Goal: Check status

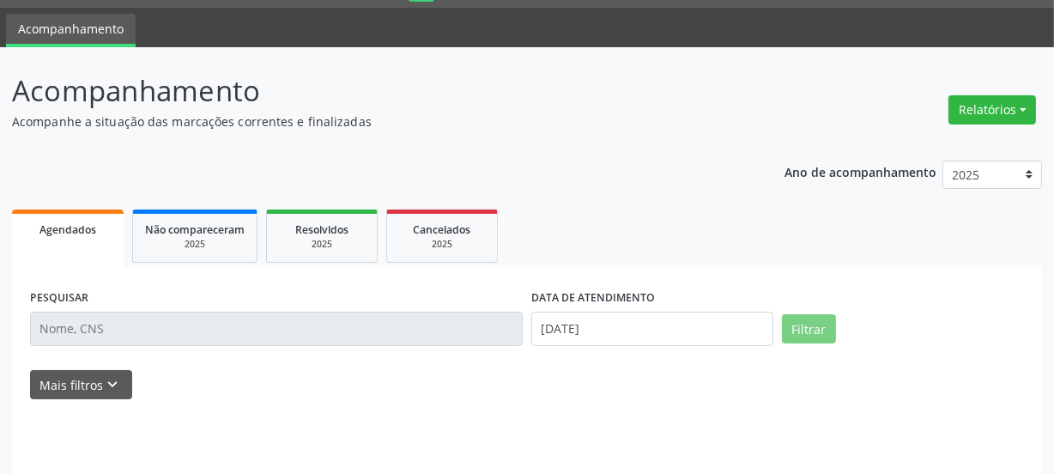
scroll to position [94, 0]
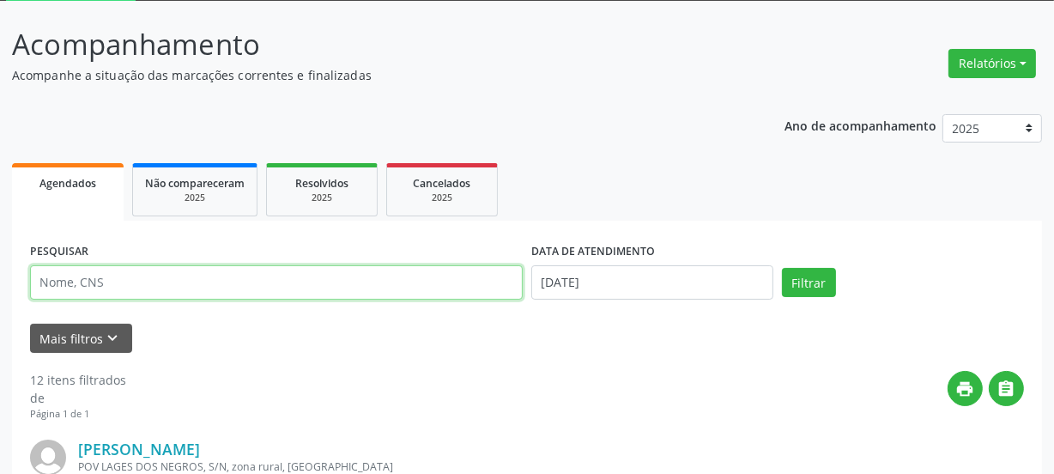
click at [134, 281] on input "text" at bounding box center [276, 282] width 492 height 34
type input "701404650064731"
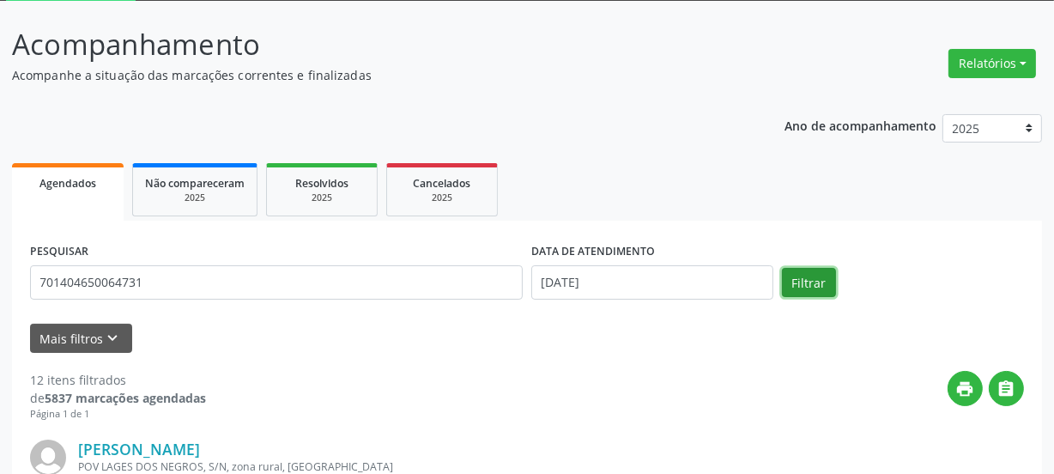
click at [791, 280] on button "Filtrar" at bounding box center [809, 282] width 54 height 29
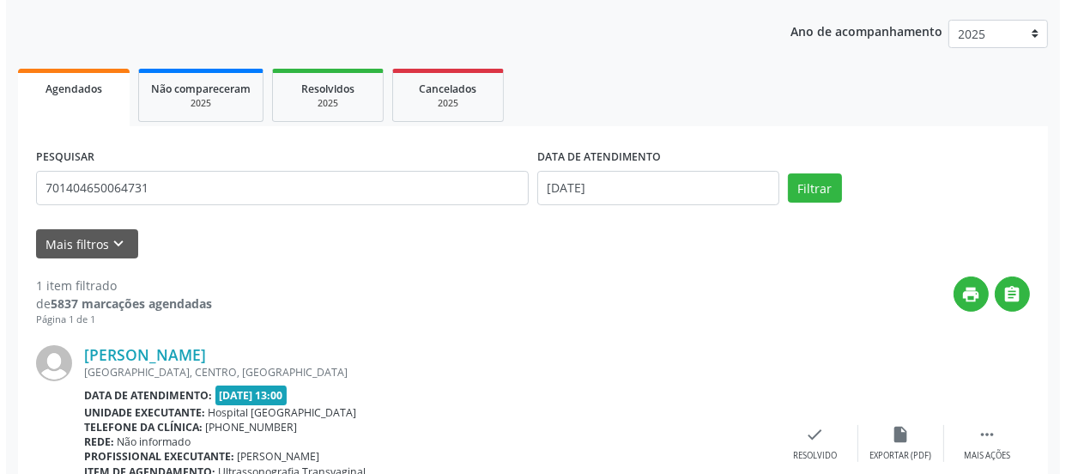
scroll to position [302, 0]
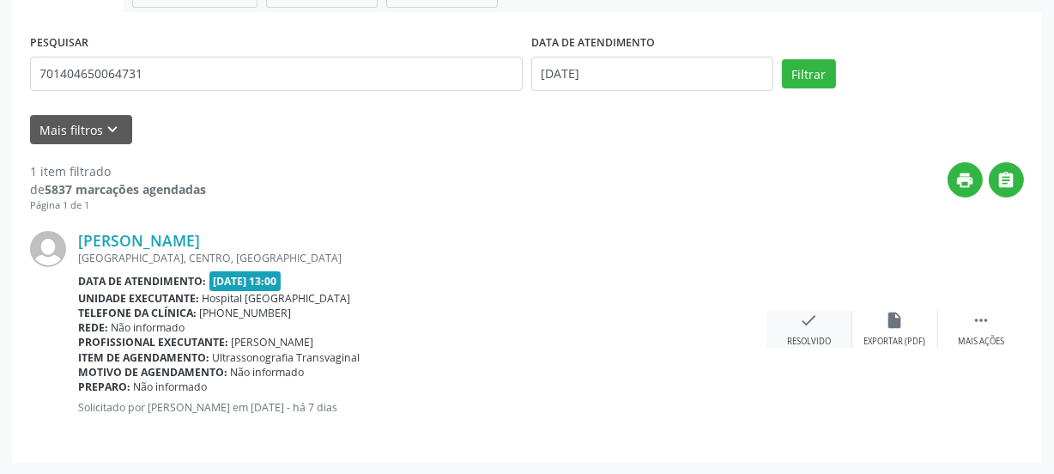
click at [810, 326] on icon "check" at bounding box center [809, 320] width 19 height 19
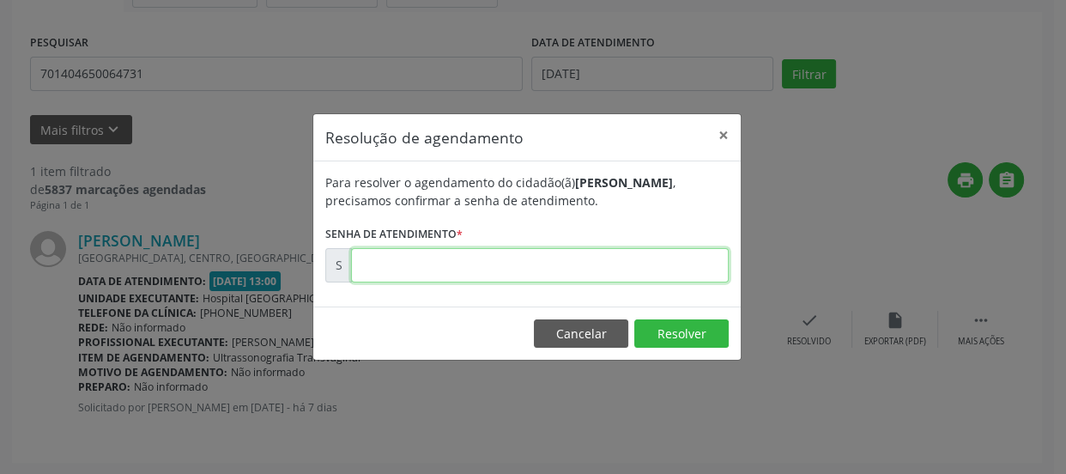
click at [643, 269] on input "text" at bounding box center [540, 265] width 378 height 34
type input "00170267"
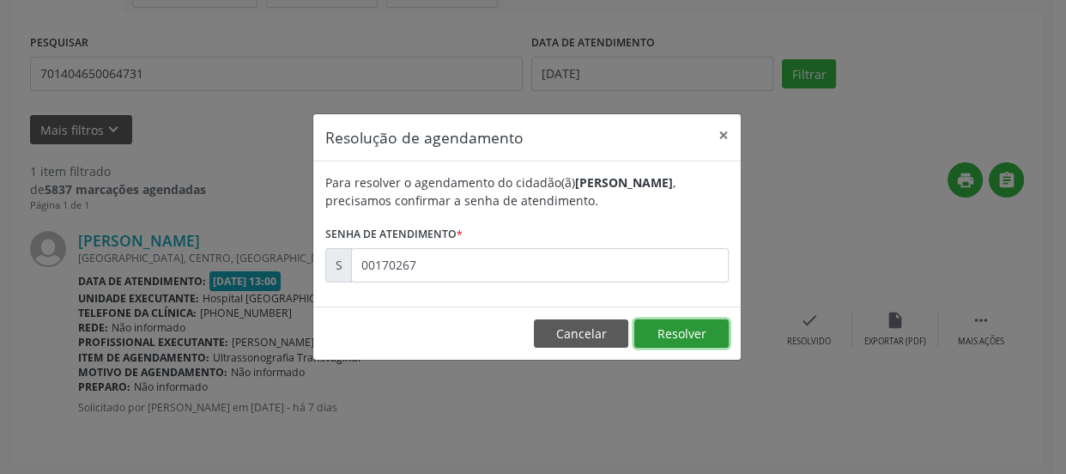
click at [711, 335] on button "Resolver" at bounding box center [681, 333] width 94 height 29
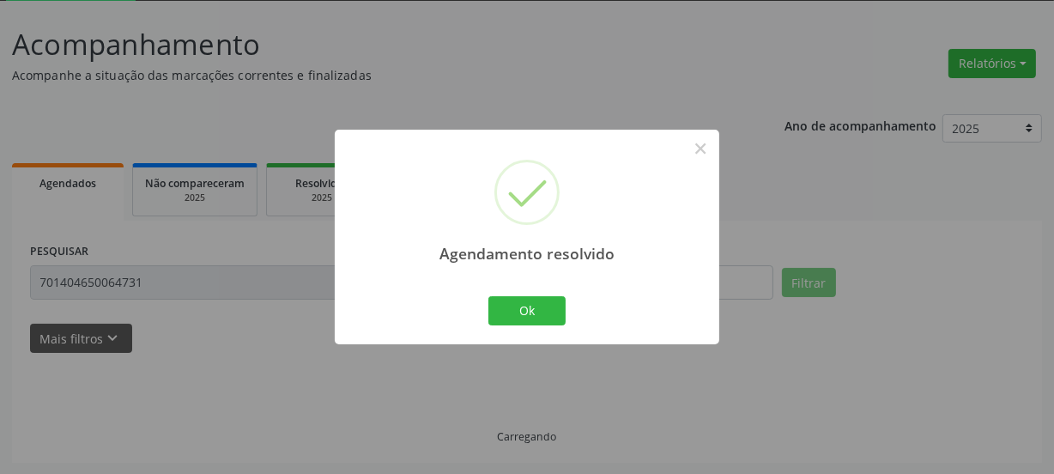
scroll to position [56, 0]
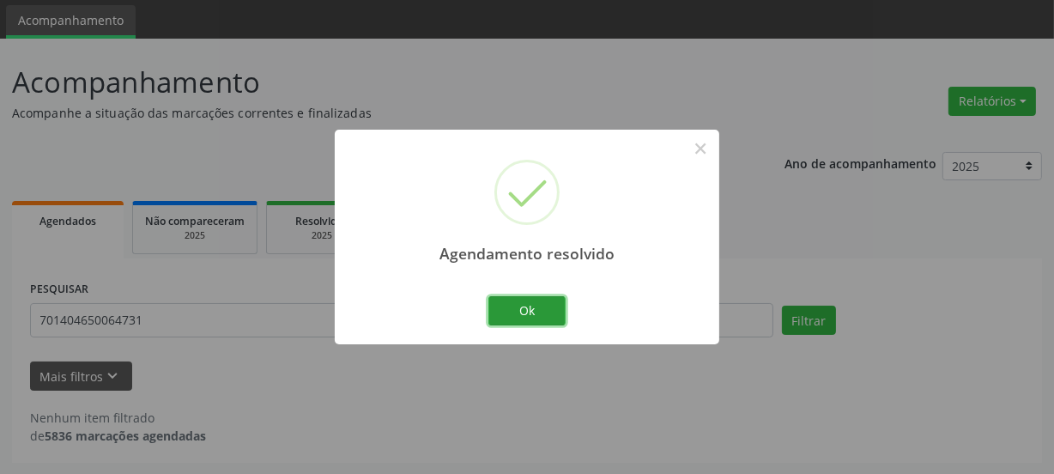
drag, startPoint x: 558, startPoint y: 305, endPoint x: 548, endPoint y: 305, distance: 9.4
click at [549, 305] on button "Ok" at bounding box center [526, 310] width 77 height 29
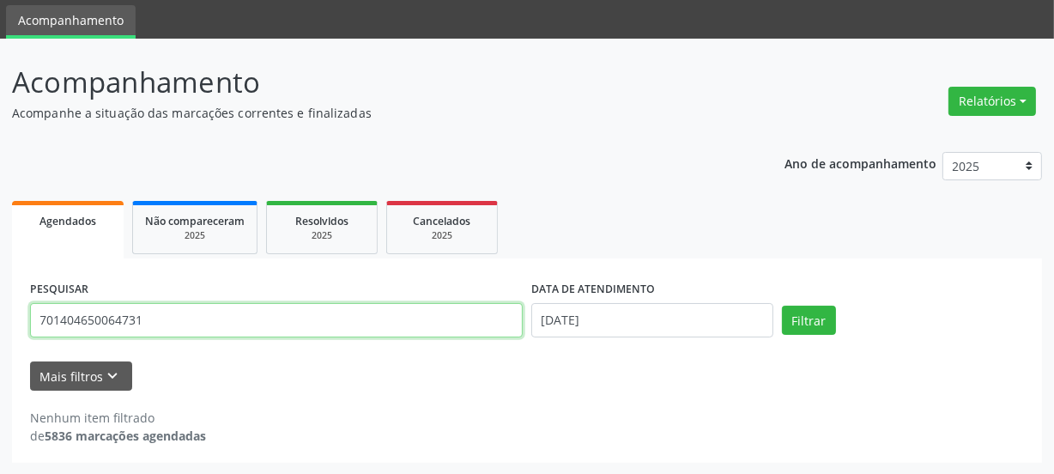
drag, startPoint x: 194, startPoint y: 328, endPoint x: 0, endPoint y: 336, distance: 194.1
click at [0, 335] on div "Acompanhamento Acompanhe a situação das marcações correntes e finalizadas Relat…" at bounding box center [527, 257] width 1054 height 436
type input "700907939460796"
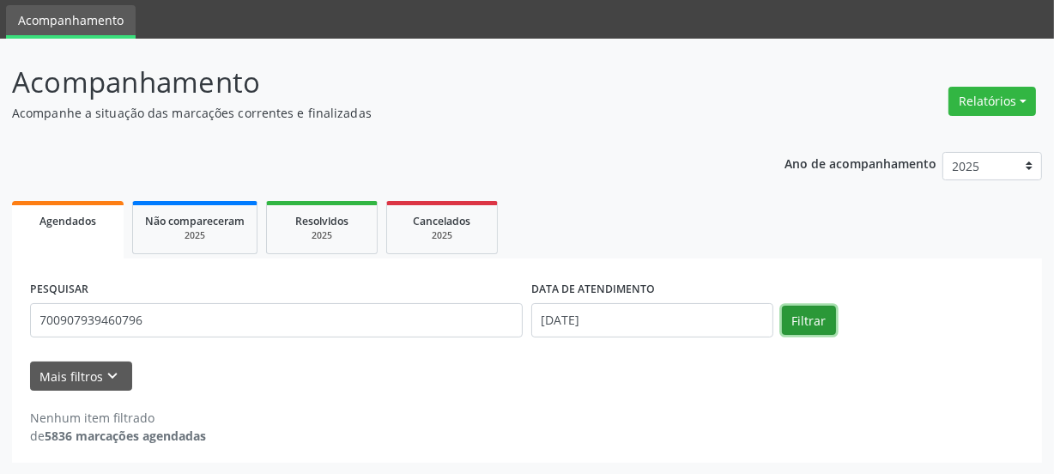
click at [797, 319] on button "Filtrar" at bounding box center [809, 319] width 54 height 29
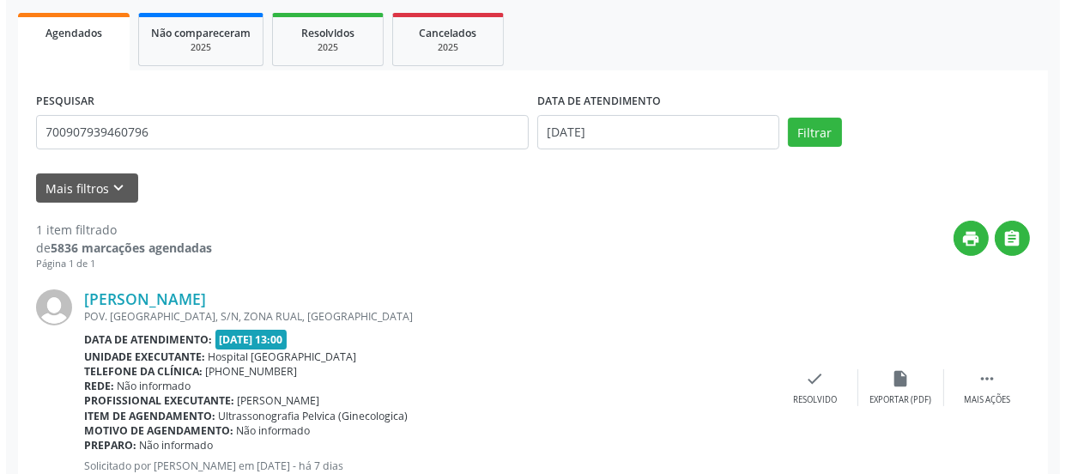
scroll to position [267, 0]
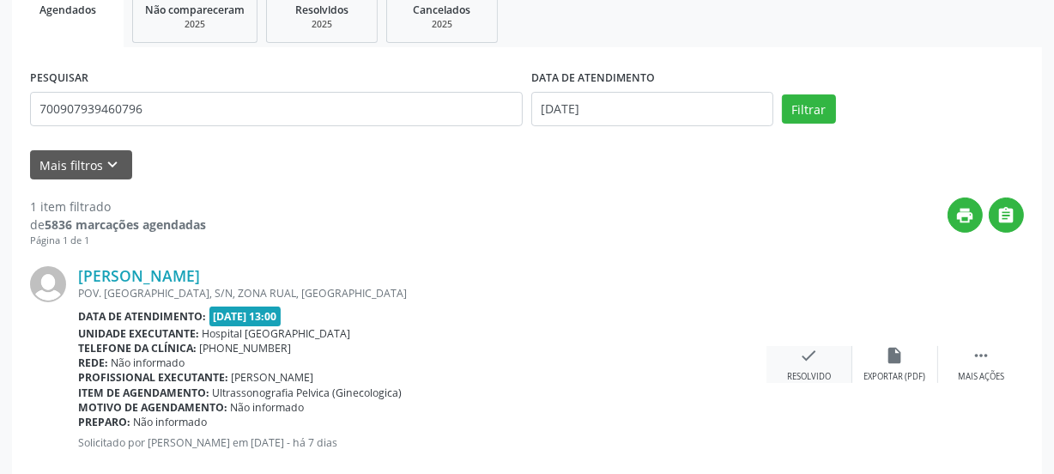
drag, startPoint x: 814, startPoint y: 365, endPoint x: 804, endPoint y: 359, distance: 11.9
click at [804, 359] on div "check Resolvido" at bounding box center [809, 364] width 86 height 37
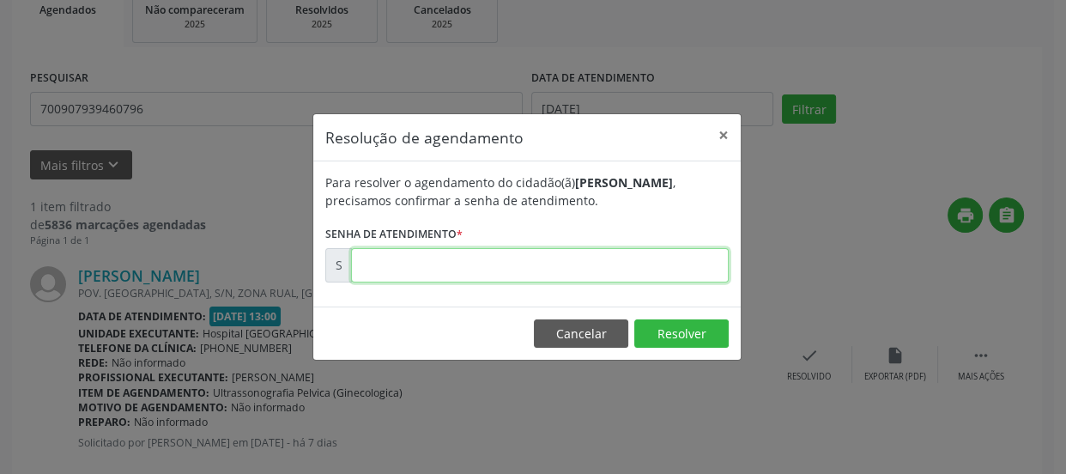
click at [431, 257] on input "text" at bounding box center [540, 265] width 378 height 34
type input "00170262"
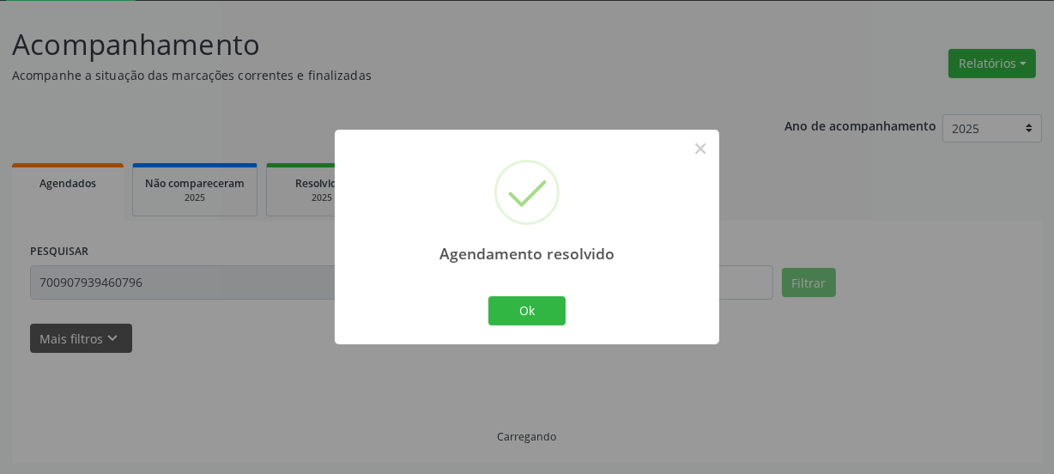
scroll to position [56, 0]
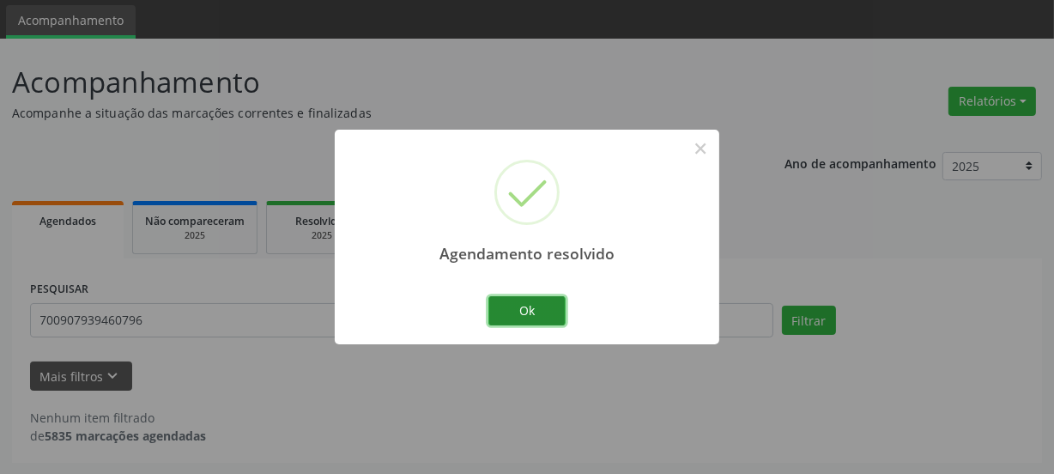
click at [500, 318] on button "Ok" at bounding box center [526, 310] width 77 height 29
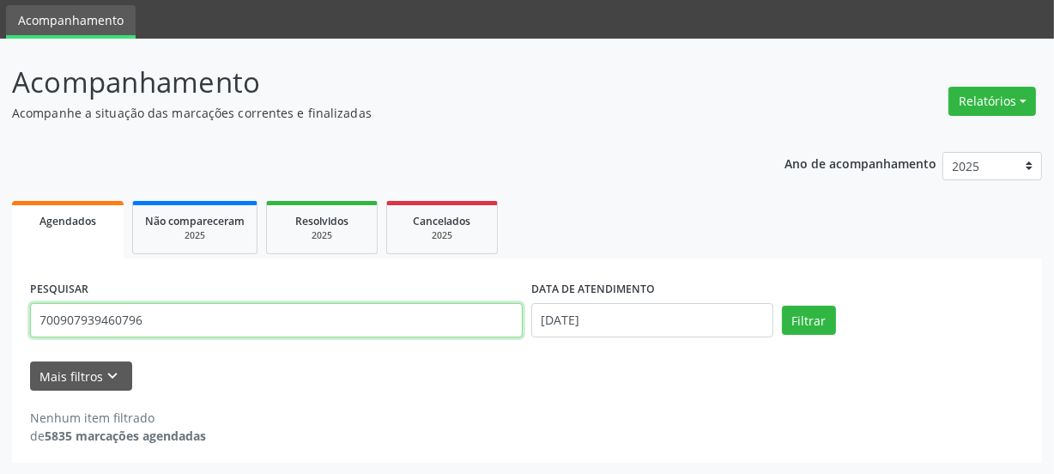
drag, startPoint x: 171, startPoint y: 319, endPoint x: 0, endPoint y: 332, distance: 171.2
click at [0, 332] on div "Acompanhamento Acompanhe a situação das marcações correntes e finalizadas Relat…" at bounding box center [527, 257] width 1054 height 436
type input "702300128065719"
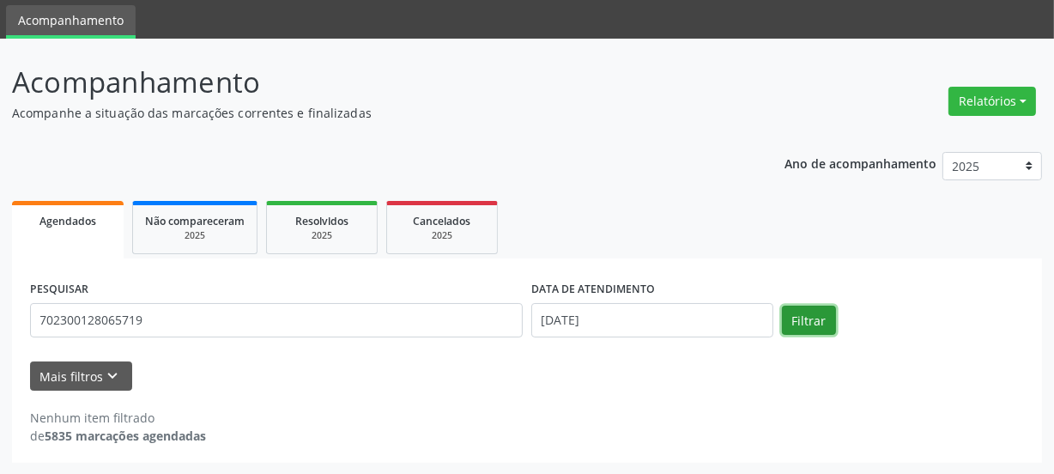
drag, startPoint x: 831, startPoint y: 318, endPoint x: 797, endPoint y: 319, distance: 34.3
click at [829, 321] on button "Filtrar" at bounding box center [809, 319] width 54 height 29
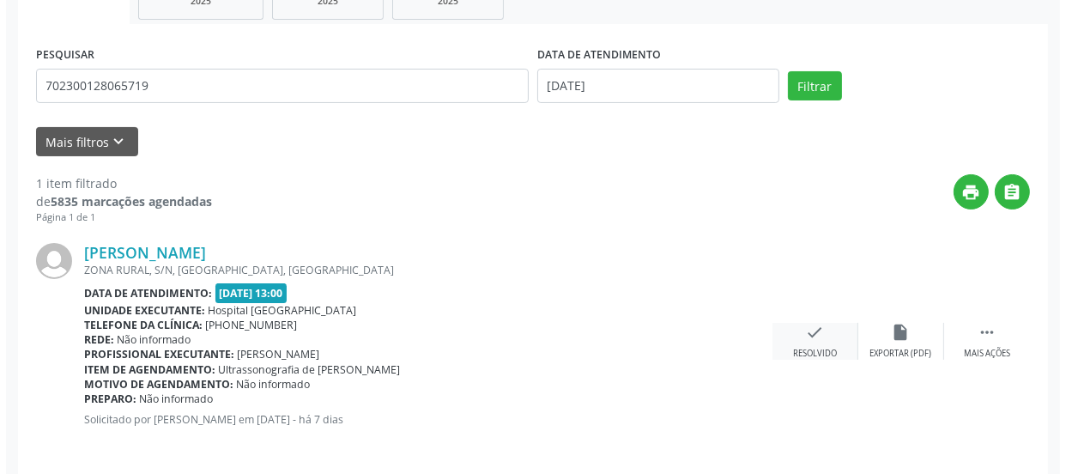
scroll to position [302, 0]
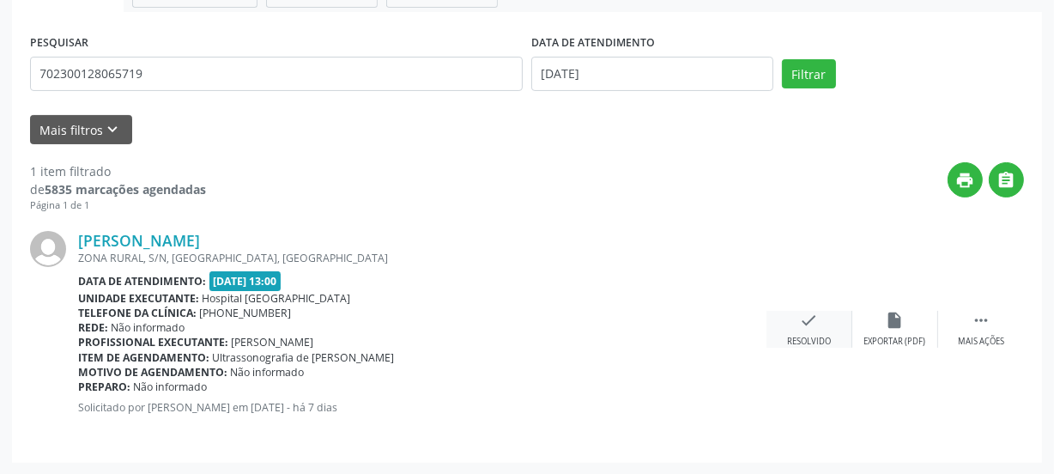
click at [797, 336] on div "Resolvido" at bounding box center [809, 341] width 44 height 12
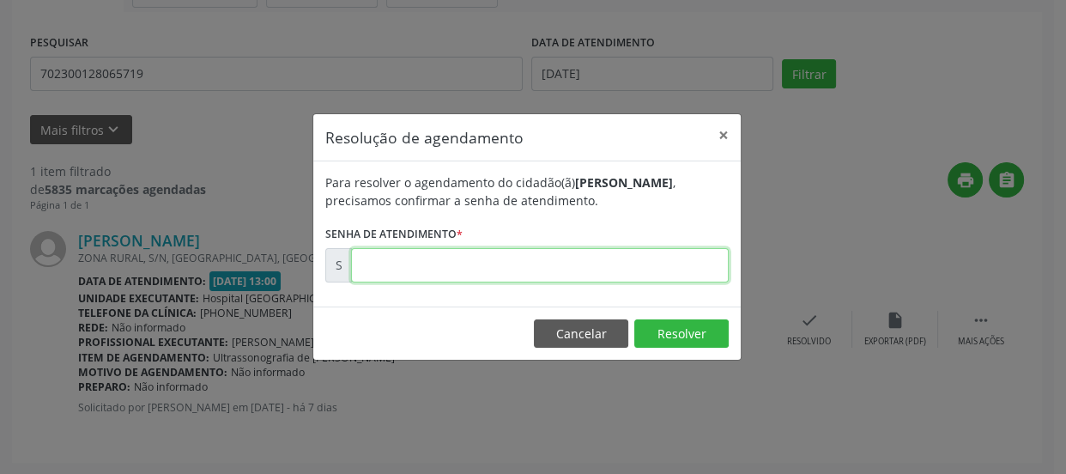
click at [533, 274] on input "text" at bounding box center [540, 265] width 378 height 34
type input "00170265"
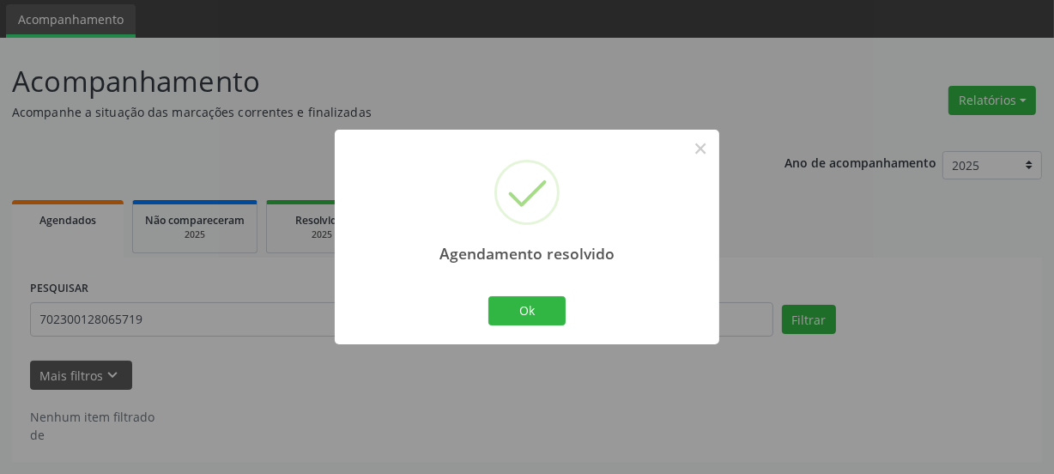
scroll to position [56, 0]
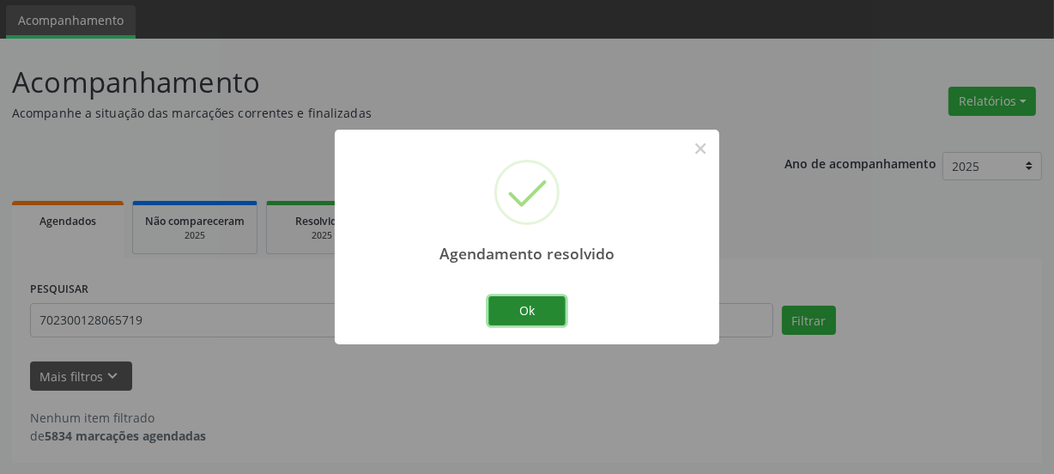
click at [535, 312] on button "Ok" at bounding box center [526, 310] width 77 height 29
